Goal: Navigation & Orientation: Find specific page/section

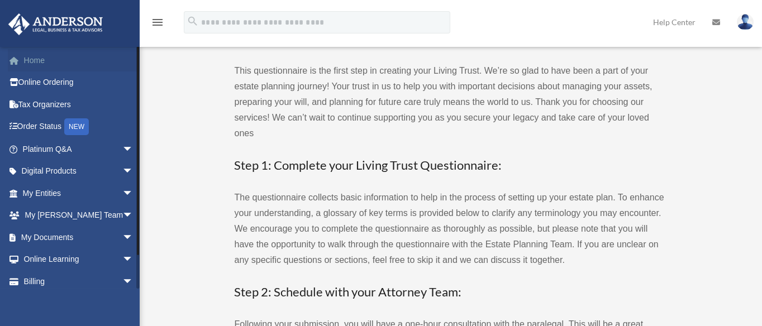
click at [34, 60] on link "Home" at bounding box center [79, 60] width 142 height 22
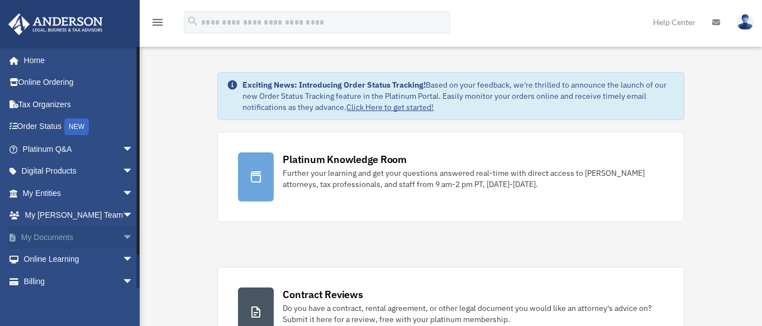
click at [122, 237] on span "arrow_drop_down" at bounding box center [133, 237] width 22 height 23
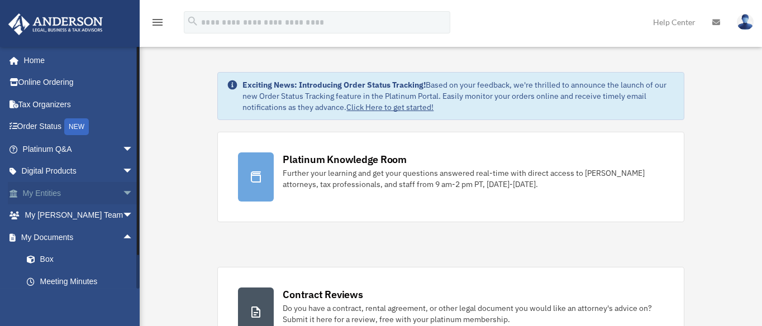
click at [122, 194] on span "arrow_drop_down" at bounding box center [133, 193] width 22 height 23
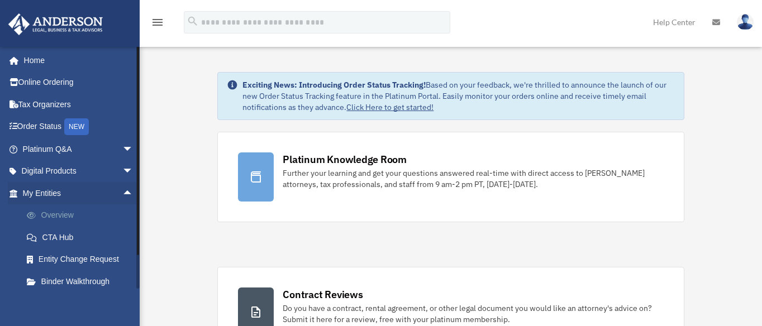
click at [56, 211] on link "Overview" at bounding box center [83, 215] width 135 height 22
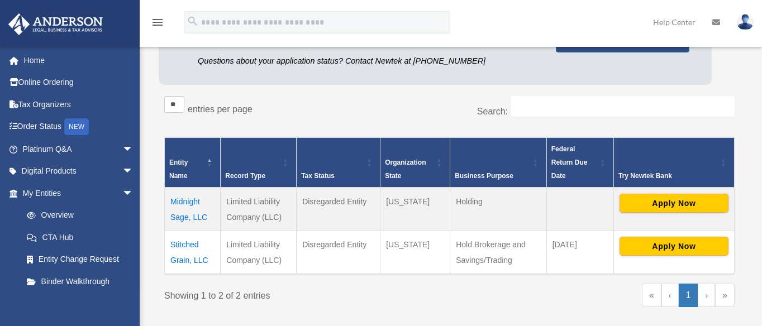
scroll to position [209, 0]
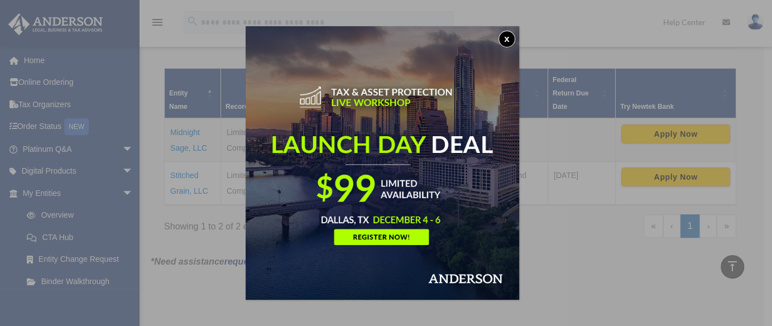
click at [509, 40] on button "x" at bounding box center [507, 39] width 17 height 17
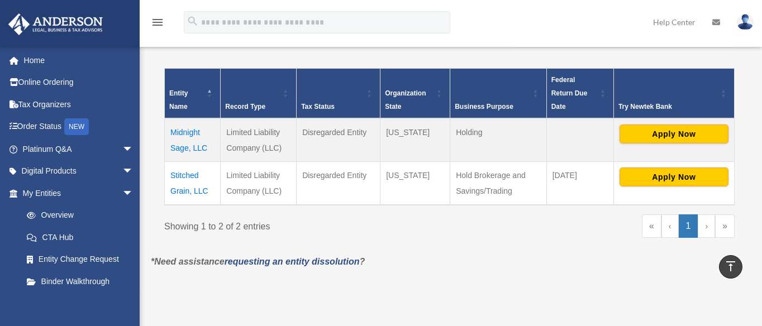
click at [461, 266] on p "*Need assistance requesting an entity dissolution ?" at bounding box center [449, 262] width 614 height 16
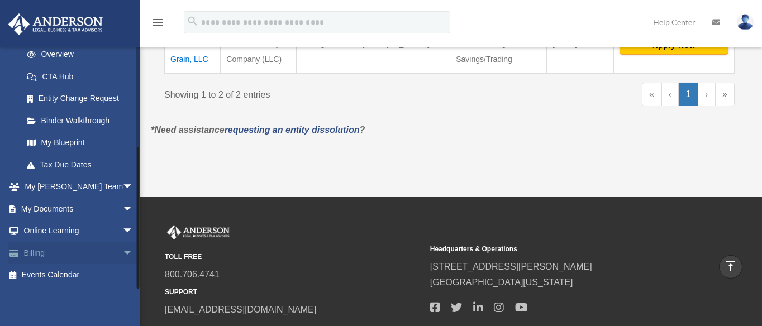
scroll to position [419, 0]
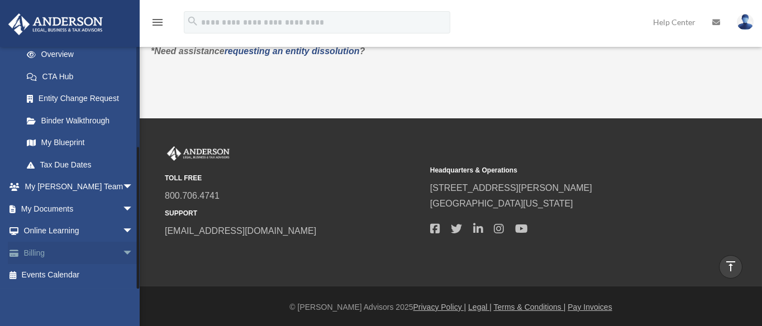
click at [93, 251] on link "Billing arrow_drop_down" at bounding box center [79, 253] width 142 height 22
click at [122, 251] on span "arrow_drop_down" at bounding box center [133, 253] width 22 height 23
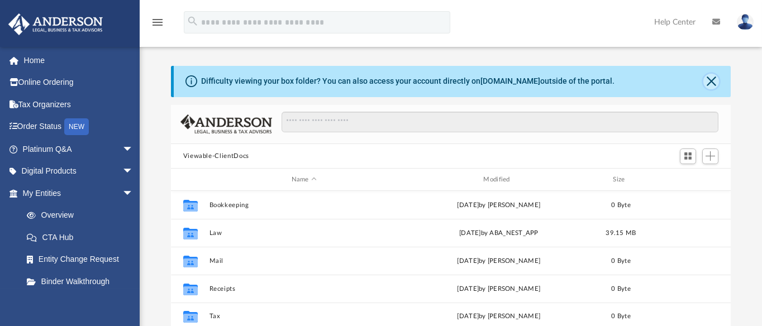
click at [710, 80] on button "Close" at bounding box center [711, 82] width 16 height 16
